Goal: Task Accomplishment & Management: Complete application form

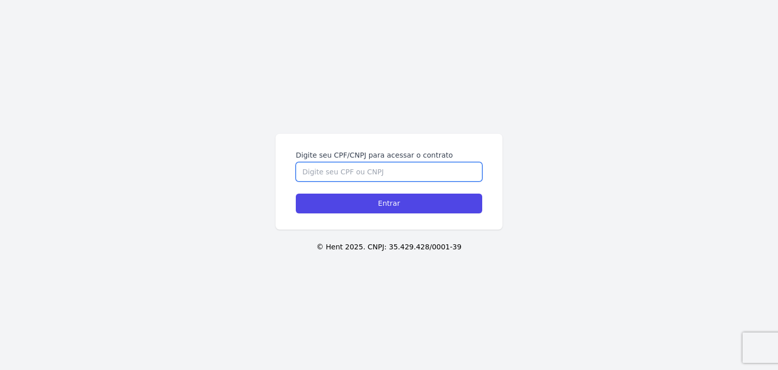
click at [324, 169] on input "Digite seu CPF/CNPJ para acessar o contrato" at bounding box center [389, 171] width 186 height 19
type input "40223508810"
click at [296, 193] on input "Entrar" at bounding box center [389, 203] width 186 height 20
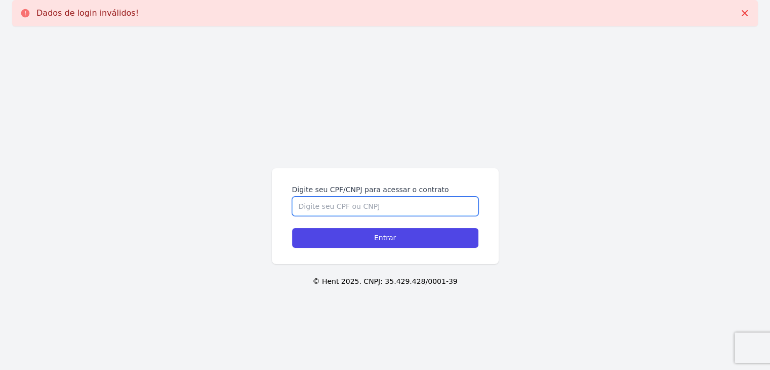
click at [344, 206] on input "Digite seu CPF/CNPJ para acessar o contrato" at bounding box center [385, 205] width 186 height 19
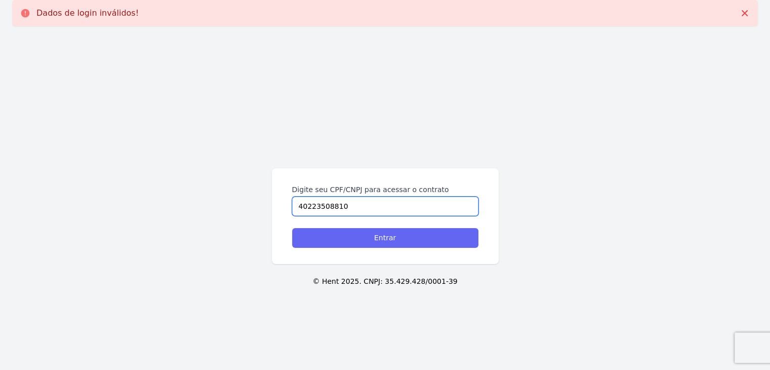
type input "40223508810"
click at [383, 235] on input "Entrar" at bounding box center [385, 238] width 186 height 20
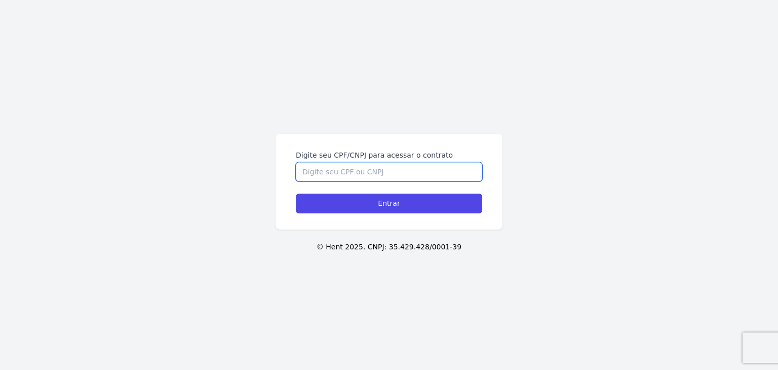
click at [313, 175] on input "Digite seu CPF/CNPJ para acessar o contrato" at bounding box center [389, 171] width 186 height 19
type input "40223508810"
click at [296, 193] on input "Entrar" at bounding box center [389, 203] width 186 height 20
click at [348, 172] on input "Digite seu CPF/CNPJ para acessar o contrato" at bounding box center [389, 171] width 186 height 19
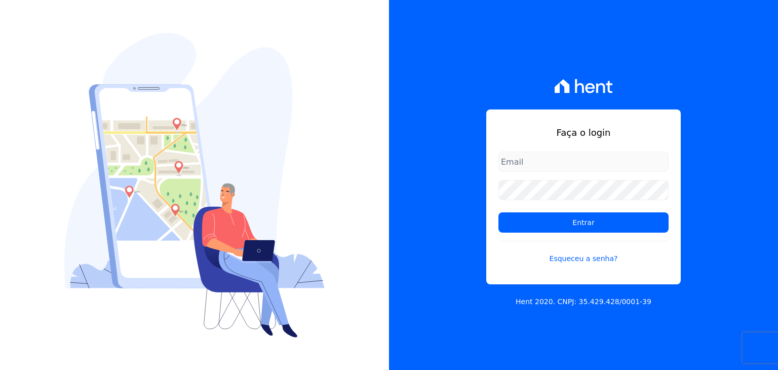
click at [515, 160] on input "email" at bounding box center [583, 161] width 170 height 20
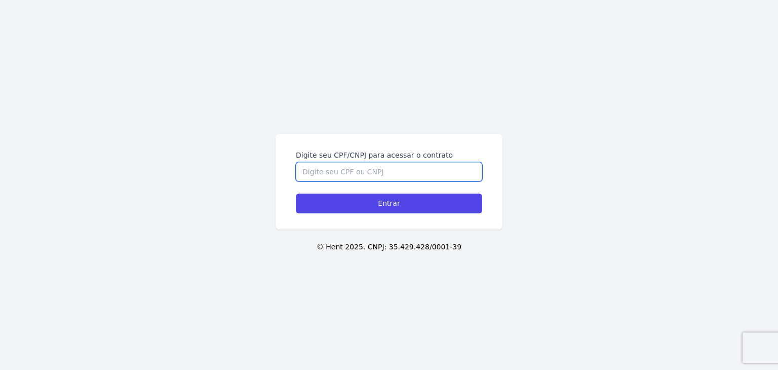
click at [348, 172] on input "Digite seu CPF/CNPJ para acessar o contrato" at bounding box center [389, 171] width 186 height 19
type input "40223508810"
click at [296, 193] on input "Entrar" at bounding box center [389, 203] width 186 height 20
